Goal: Task Accomplishment & Management: Use online tool/utility

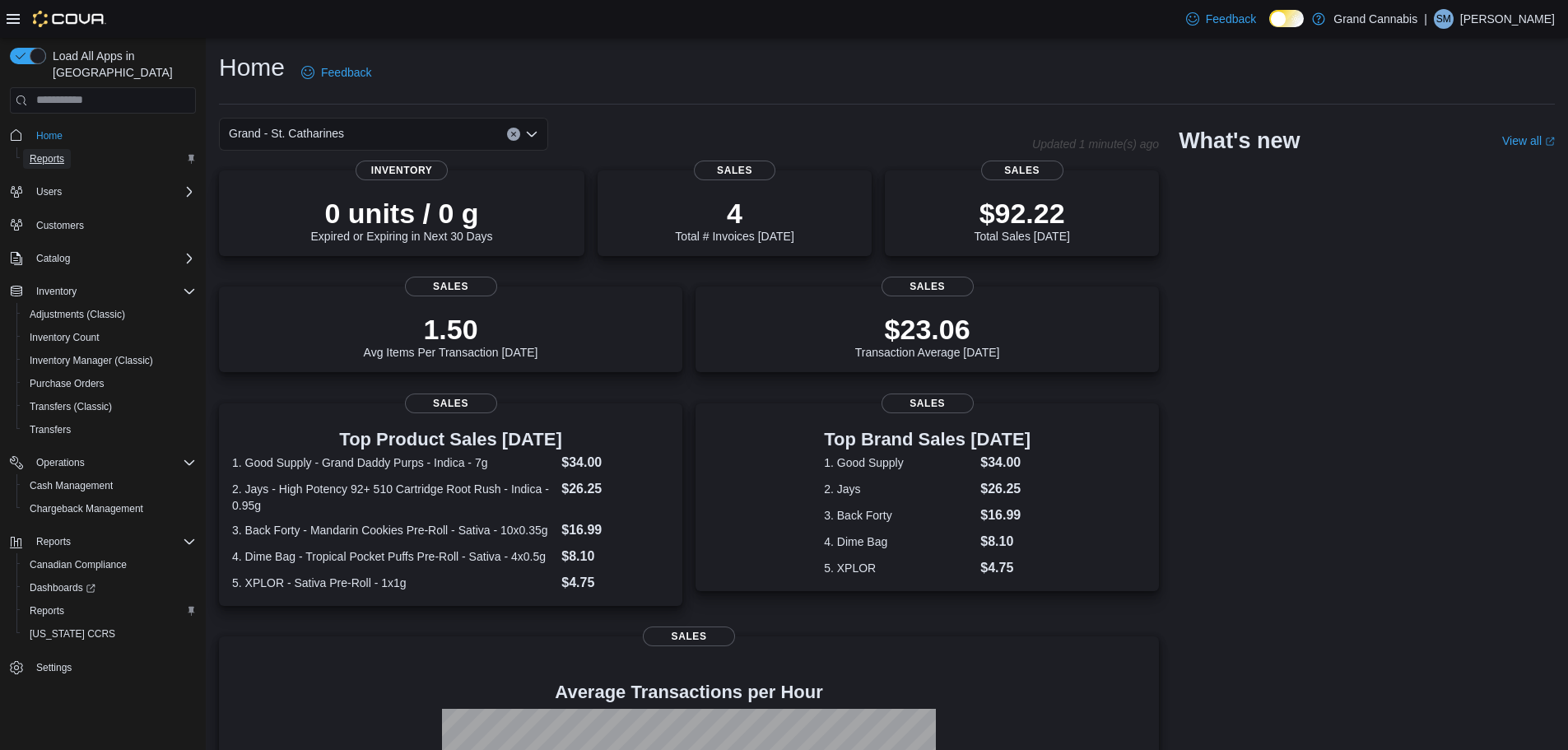
click at [53, 152] on span "Reports" at bounding box center [47, 159] width 35 height 14
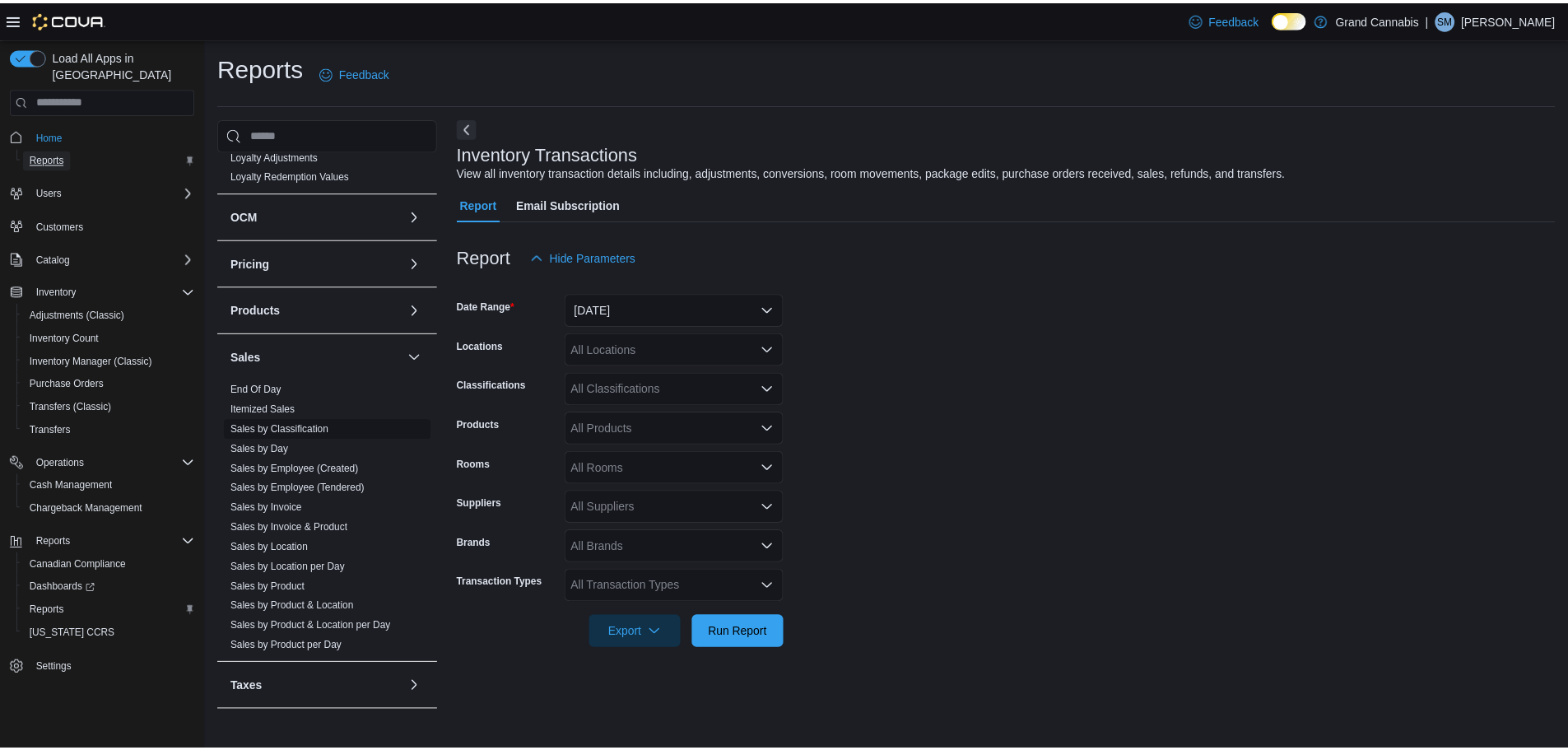
scroll to position [980, 0]
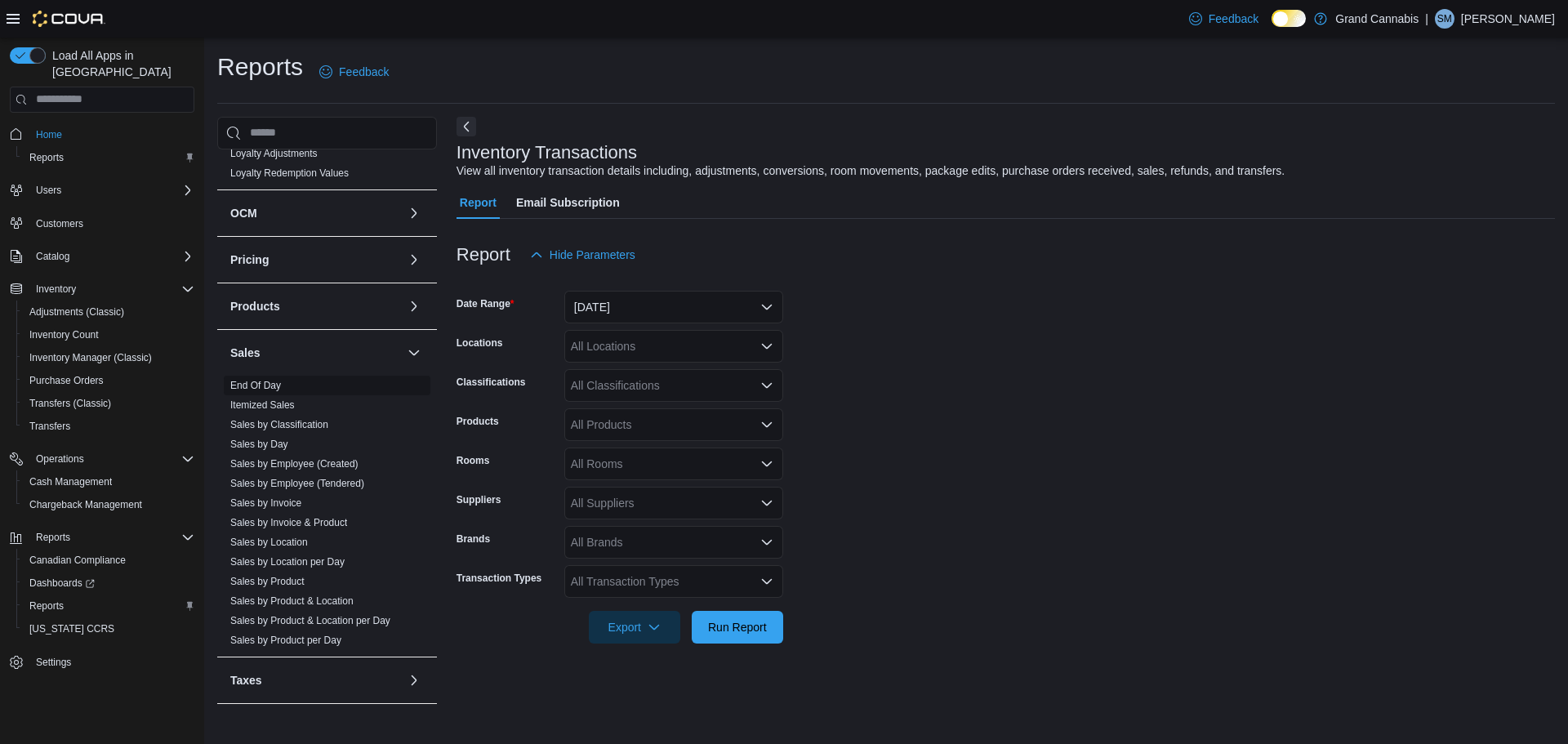
click at [265, 380] on link "End Of Day" at bounding box center [256, 385] width 50 height 12
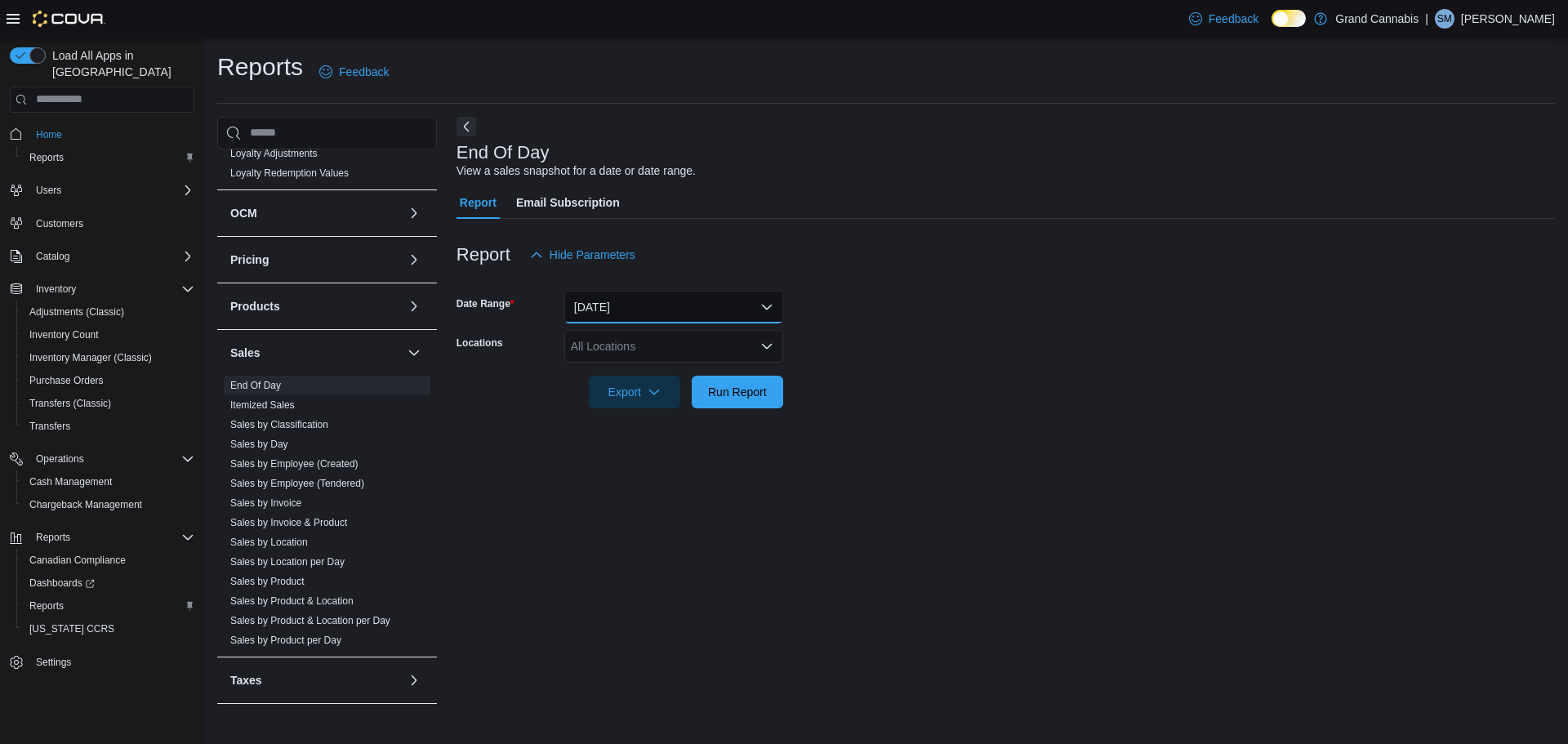
click at [657, 316] on button "[DATE]" at bounding box center [673, 306] width 219 height 33
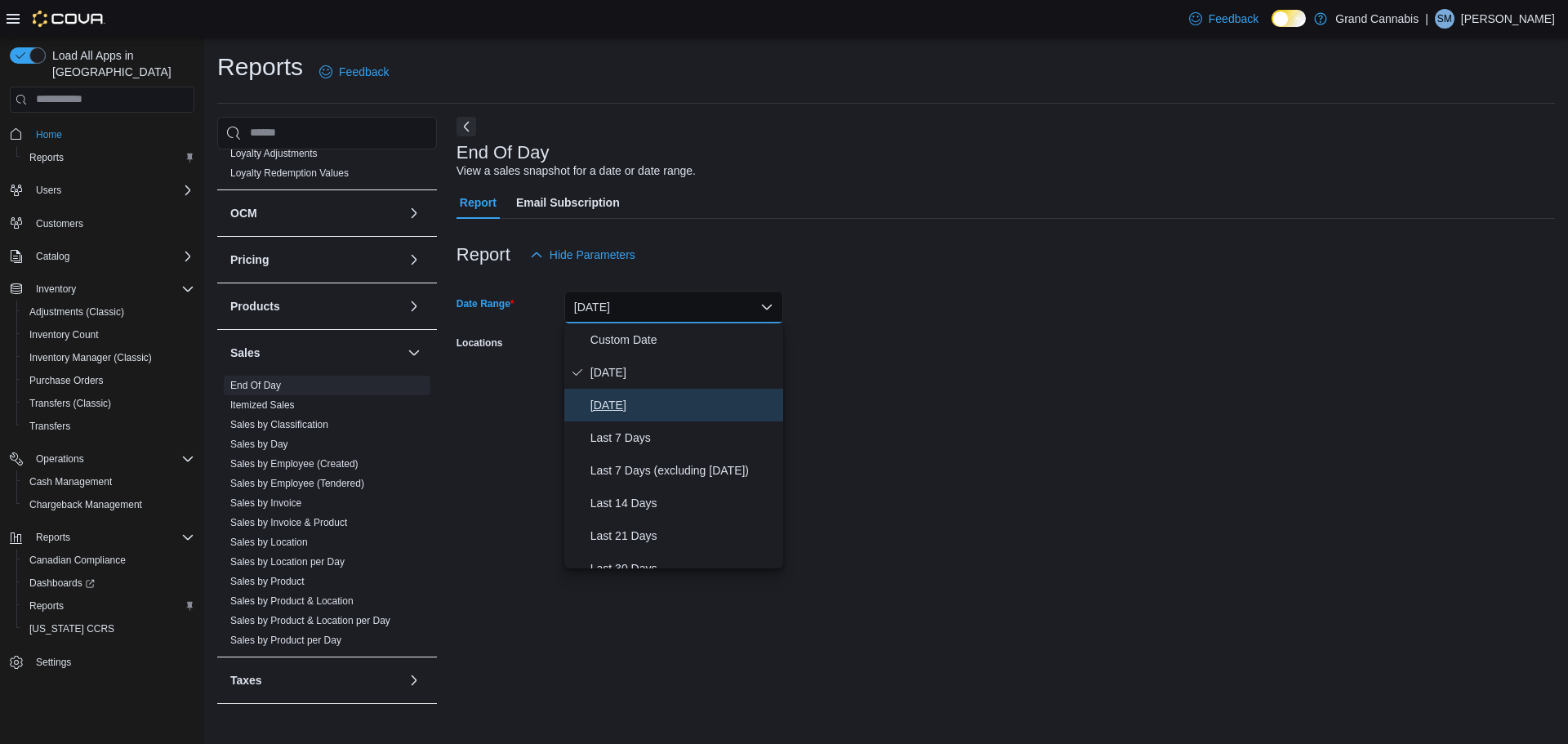
click at [600, 400] on span "[DATE]" at bounding box center [683, 405] width 186 height 19
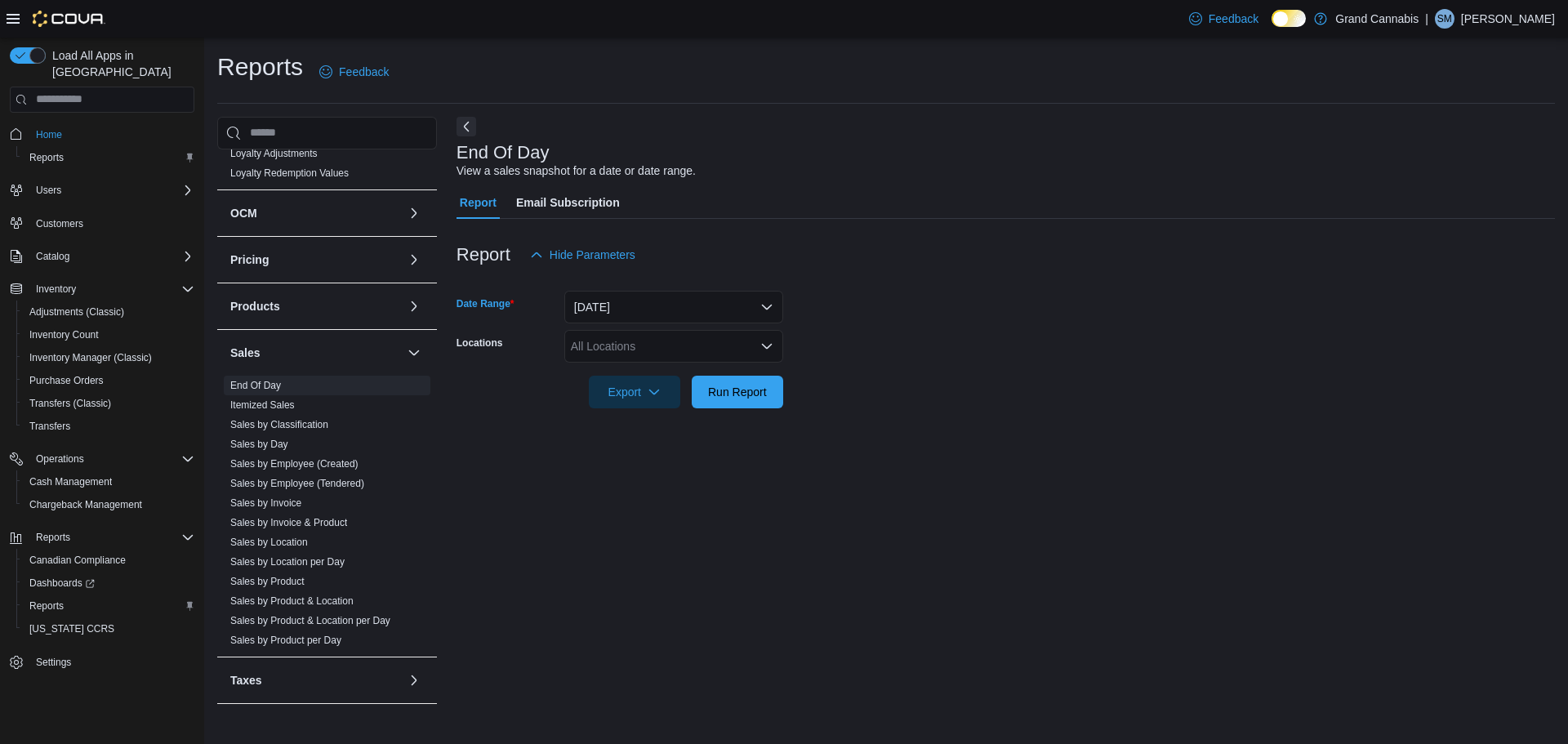
click at [617, 344] on div "All Locations" at bounding box center [673, 346] width 219 height 33
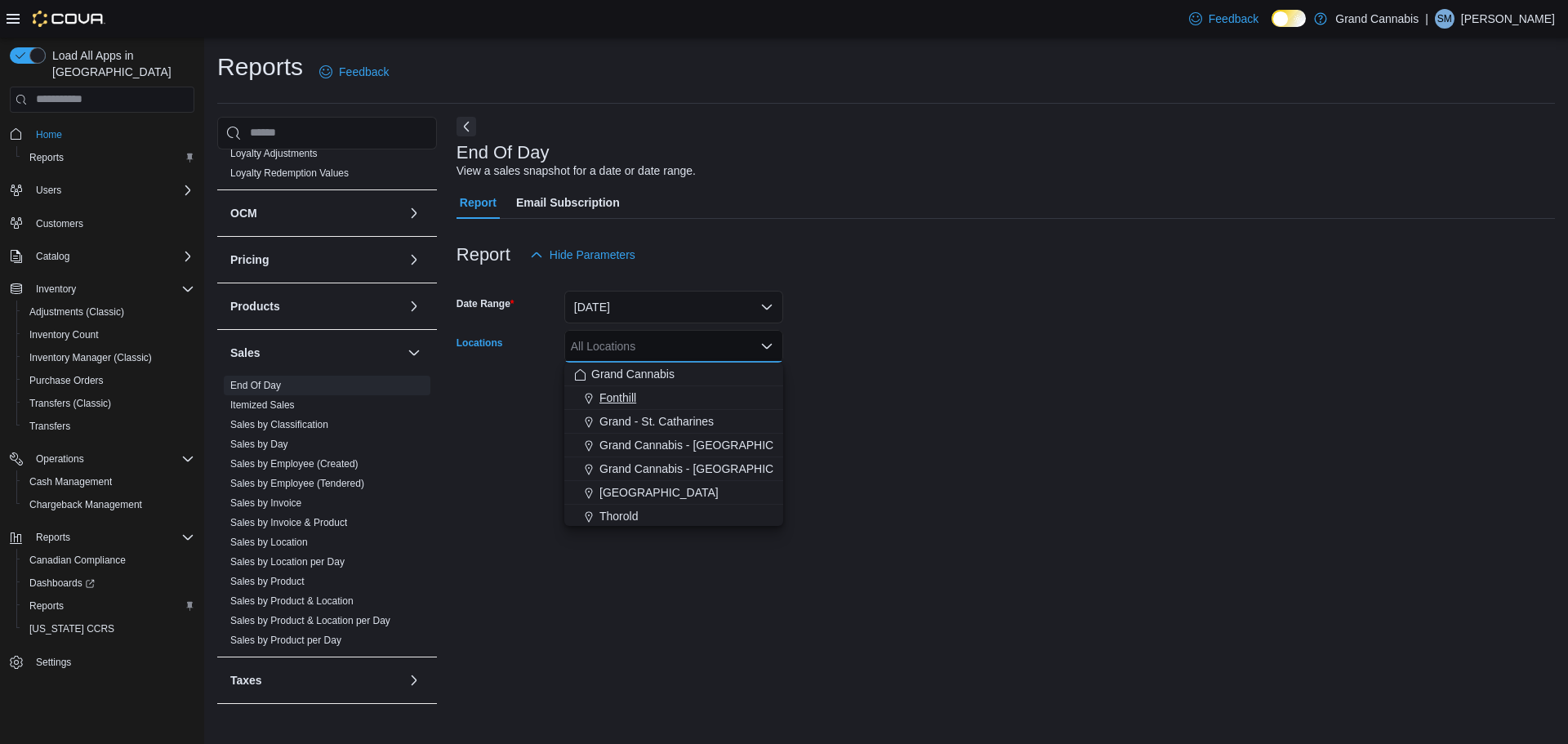
click at [686, 409] on button "Fonthill" at bounding box center [673, 398] width 219 height 24
click at [622, 349] on icon "Remove Fonthill from selection in this group" at bounding box center [618, 346] width 10 height 10
click at [673, 424] on span "Grand - St. Catharines" at bounding box center [656, 421] width 114 height 16
click at [873, 423] on div at bounding box center [1005, 417] width 1098 height 19
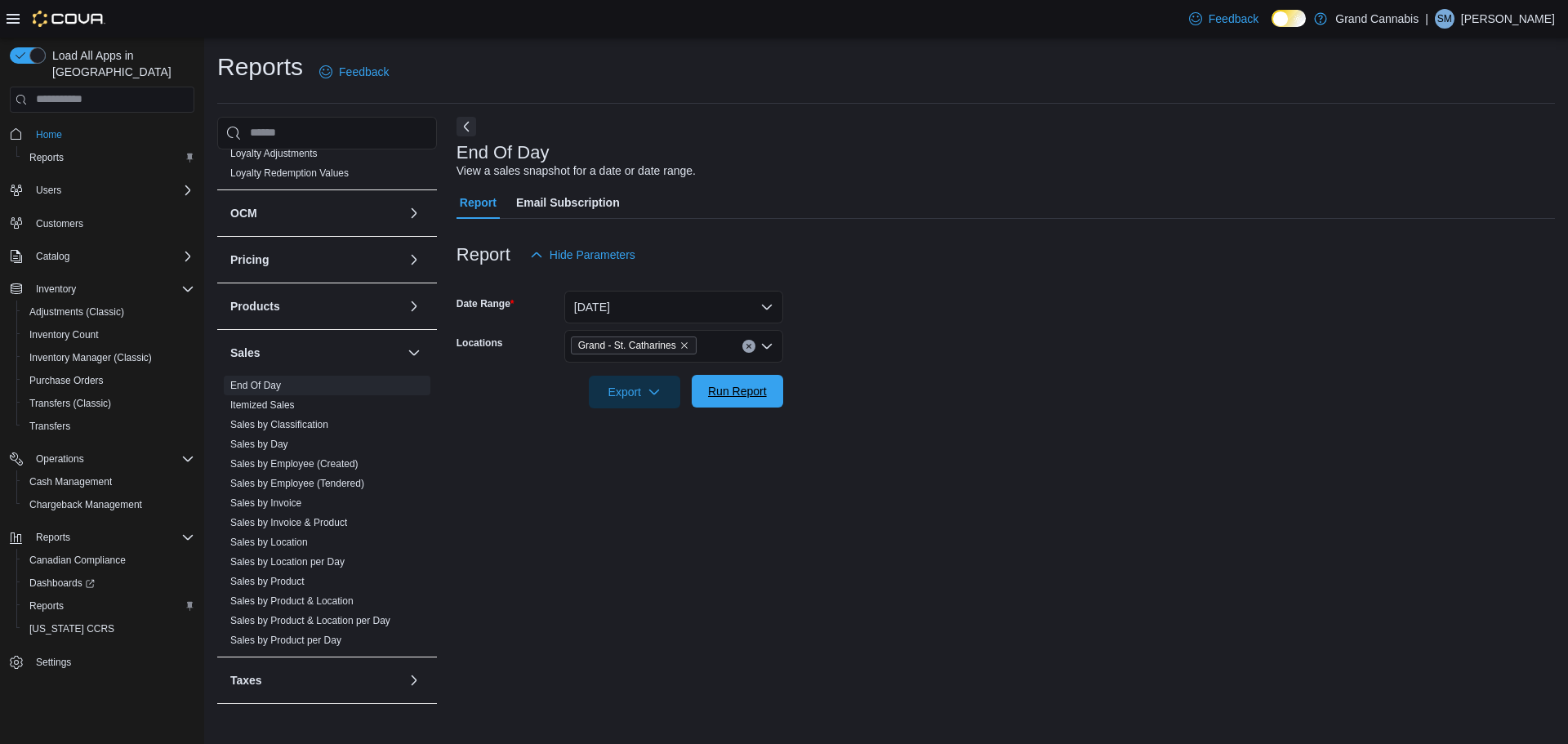
click at [739, 387] on span "Run Report" at bounding box center [737, 391] width 59 height 16
